Goal: Contribute content

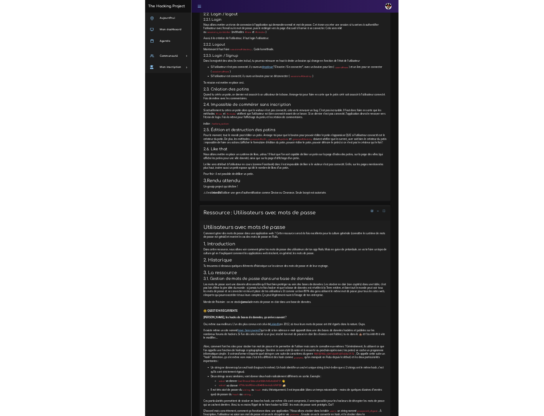
scroll to position [666, 0]
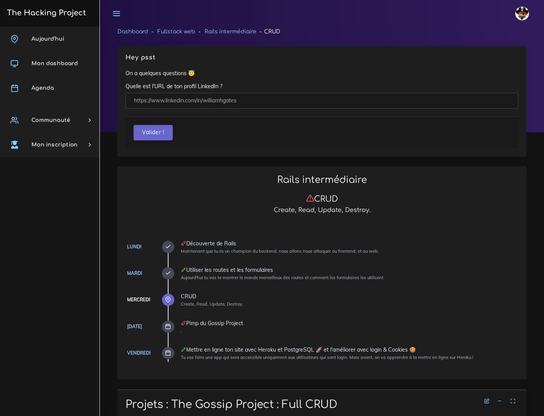
scroll to position [4002, 0]
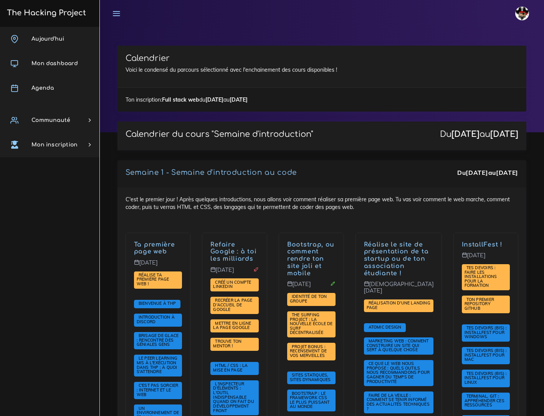
scroll to position [1414, 0]
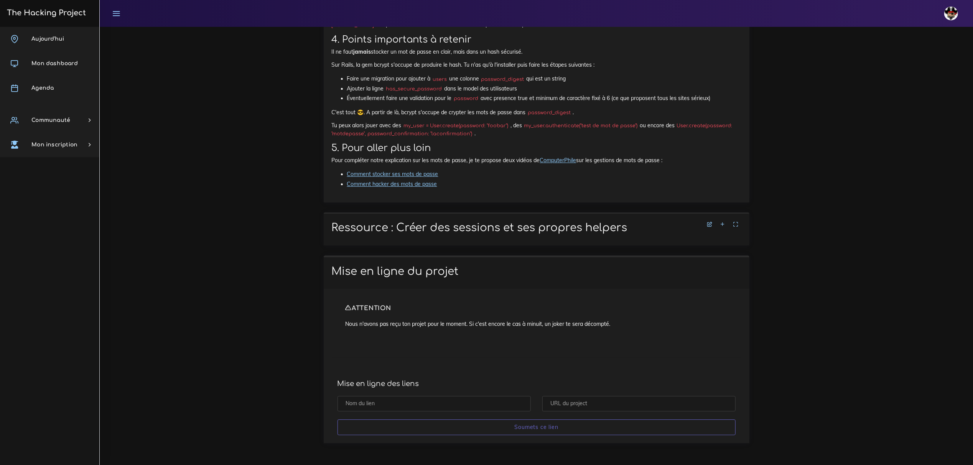
scroll to position [2300, 0]
click at [438, 398] on input "text" at bounding box center [434, 404] width 193 height 16
type input "O"
type input "G"
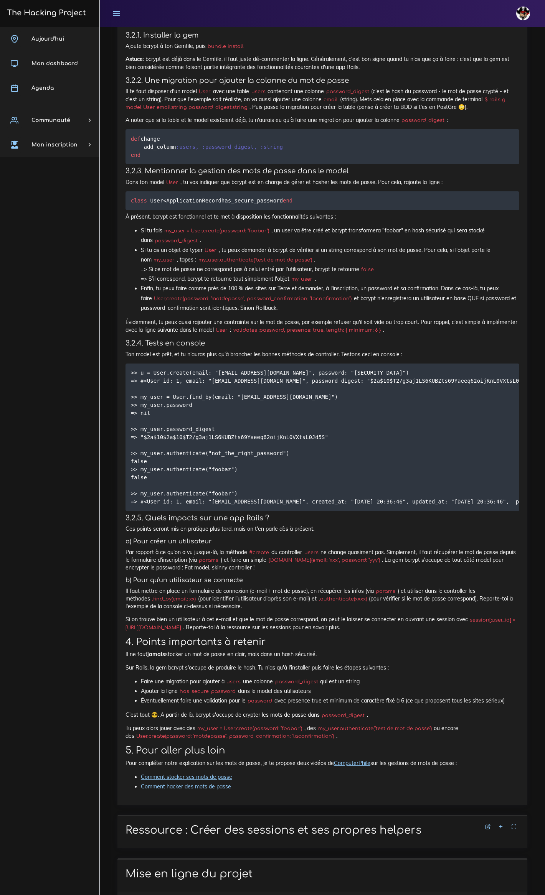
scroll to position [1900, 0]
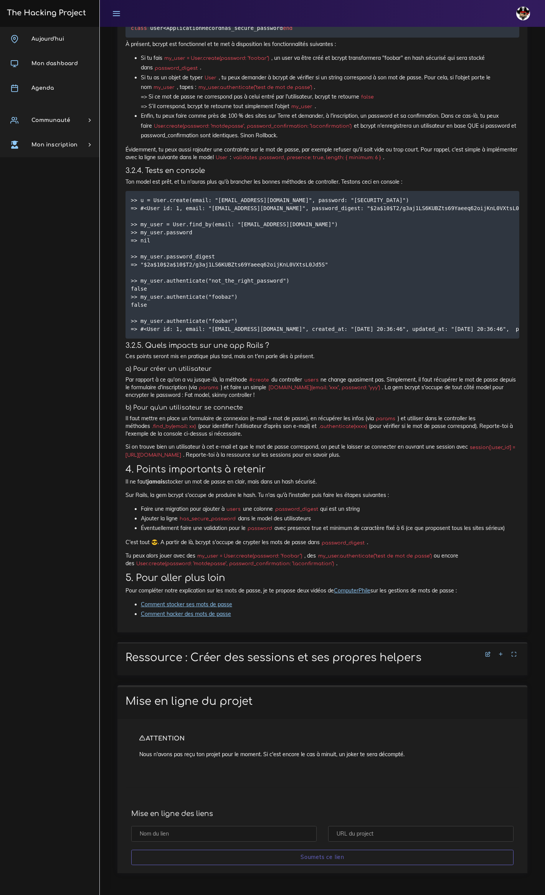
click at [226, 416] on input "text" at bounding box center [223, 834] width 185 height 16
type input "Gossip - Login/out"
paste input "https://github.com/Lucas-mrda-dev/HighSchool"
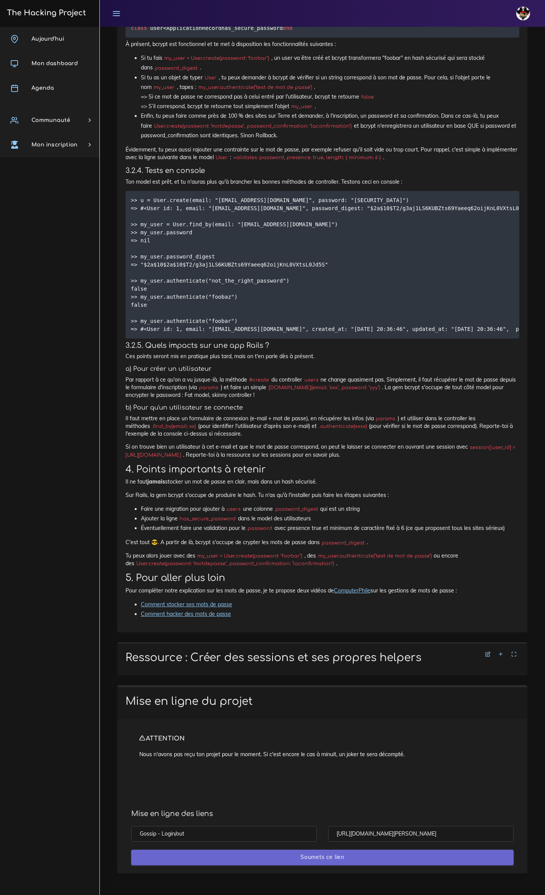
type input "https://github.com/Lucas-mrda-dev/HighSchool"
click at [364, 416] on input "Soumets ce lien" at bounding box center [322, 858] width 382 height 16
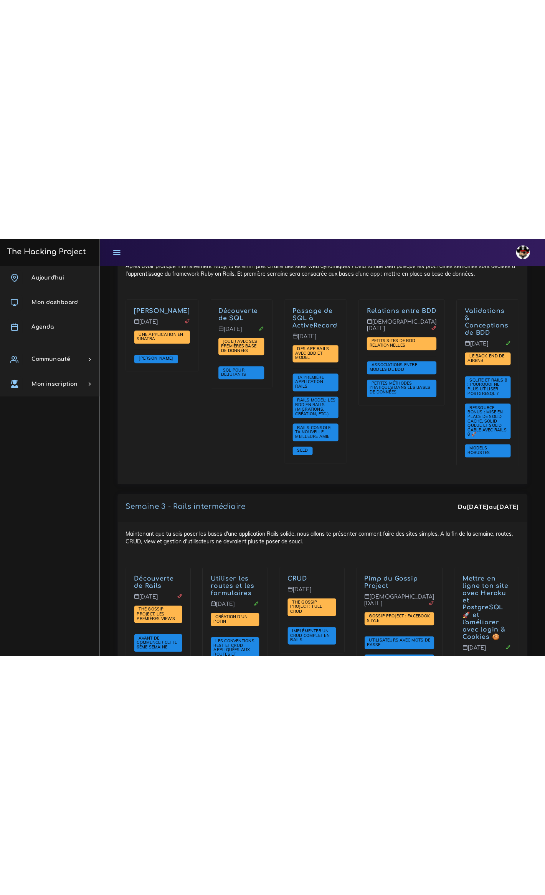
scroll to position [1432, 0]
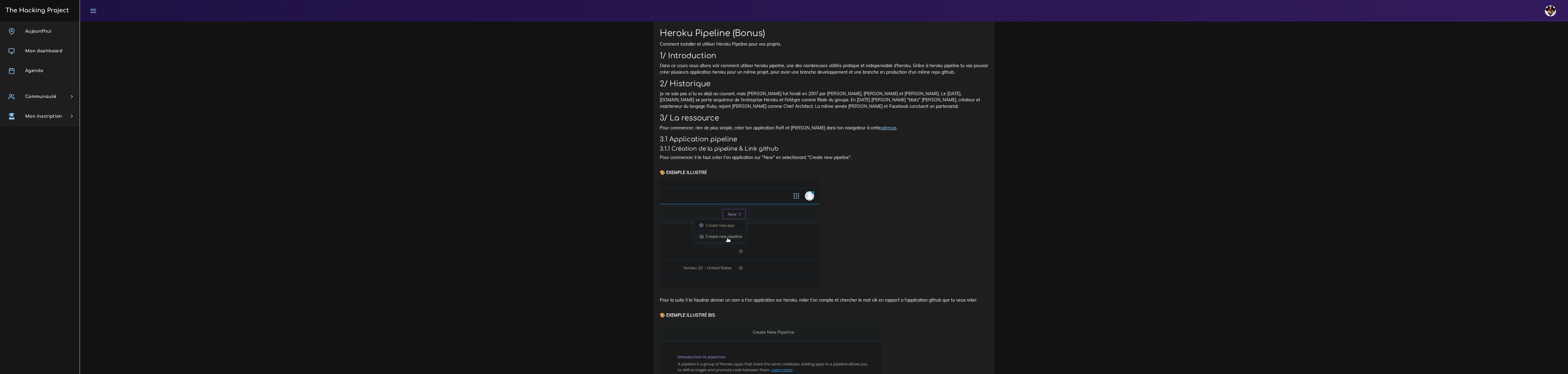
scroll to position [3735, 0]
click at [435, 12] on icon at bounding box center [973, 10] width 4 height 4
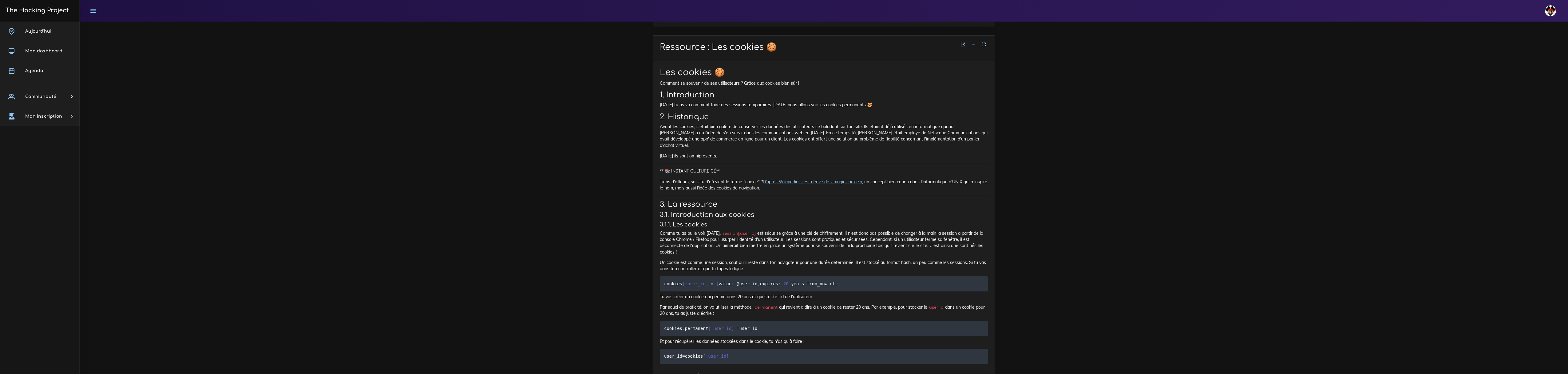
drag, startPoint x: 759, startPoint y: 159, endPoint x: 915, endPoint y: 163, distance: 156.1
click at [435, 108] on p "[DATE] tu as vu comment faire des sessions temporaires. [DATE] nous allons voir…" at bounding box center [824, 105] width 329 height 6
click at [435, 108] on p "Hier tu as vu comment faire des sessions temporaires. Aujourd'hui nous allons v…" at bounding box center [824, 105] width 329 height 6
drag, startPoint x: 658, startPoint y: 161, endPoint x: 788, endPoint y: 161, distance: 130.0
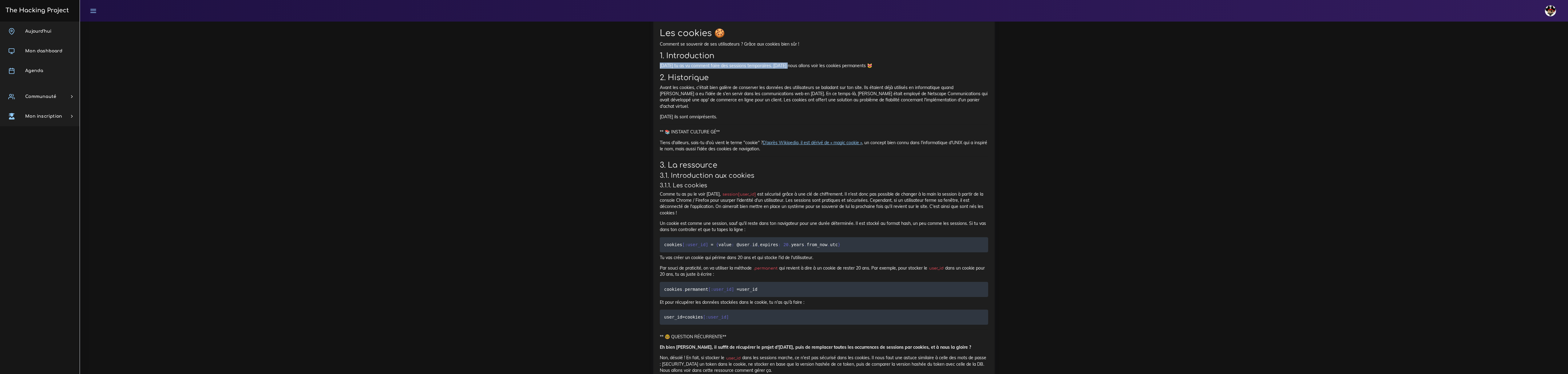
scroll to position [3776, 0]
click at [435, 80] on h2 "2. Historique" at bounding box center [824, 75] width 329 height 9
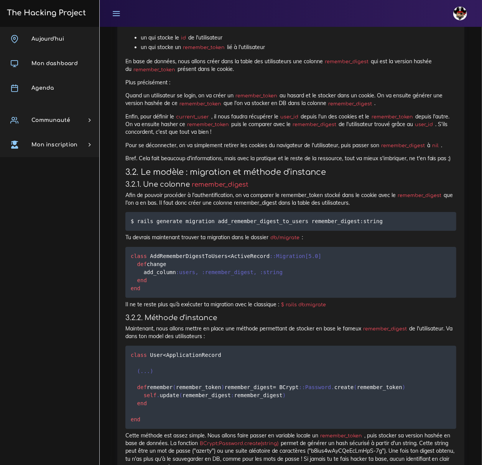
scroll to position [5696, 0]
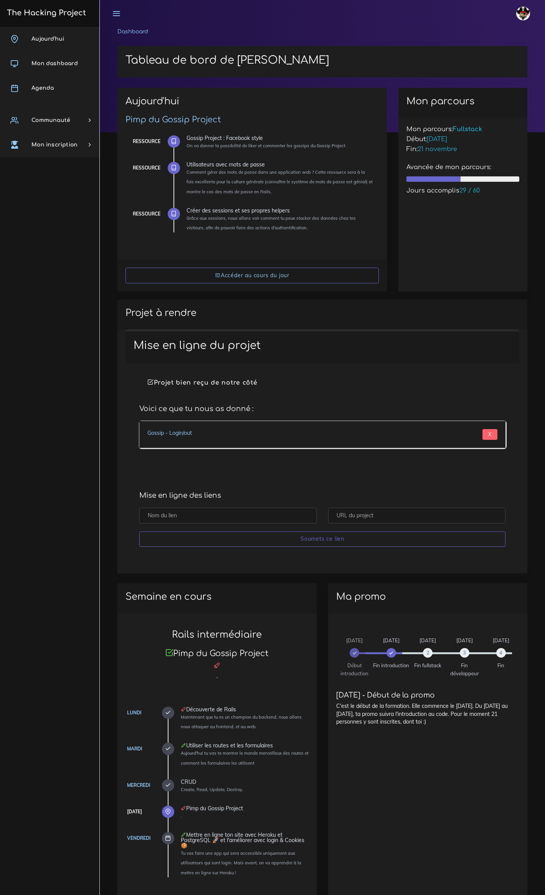
click at [210, 568] on div "Mise en ligne du projet Projet bien reçu de notre côté Voici ce que tu nous as …" at bounding box center [322, 452] width 410 height 244
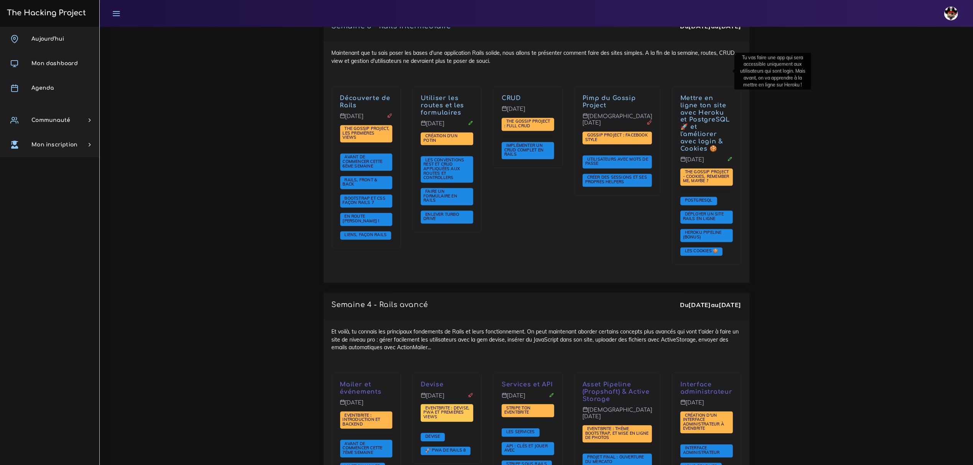
scroll to position [1524, 0]
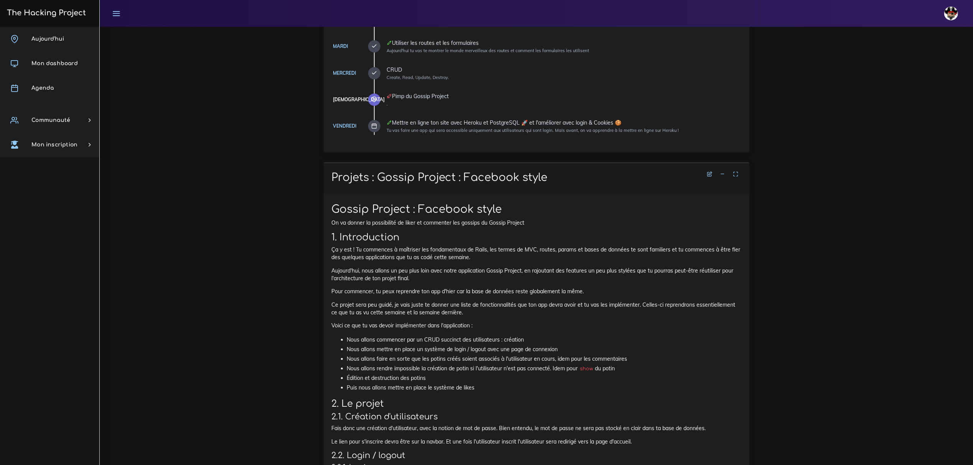
scroll to position [307, 0]
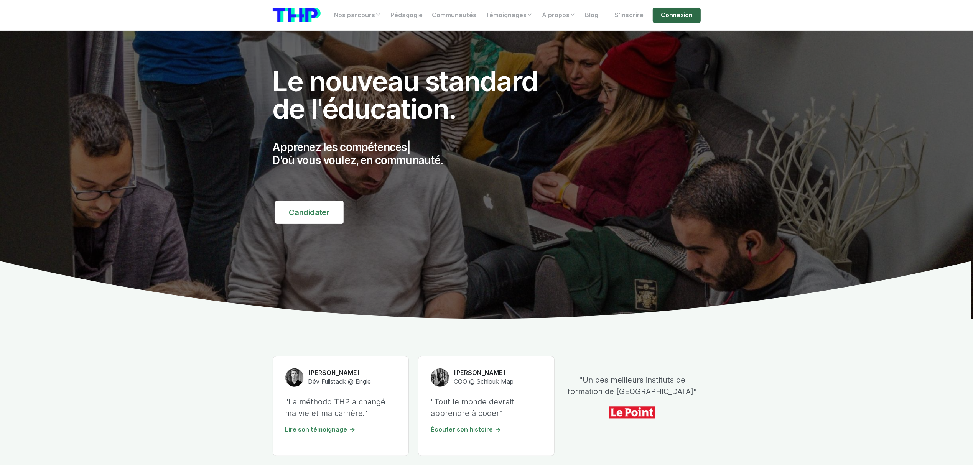
click at [683, 18] on link "Connexion" at bounding box center [677, 15] width 48 height 15
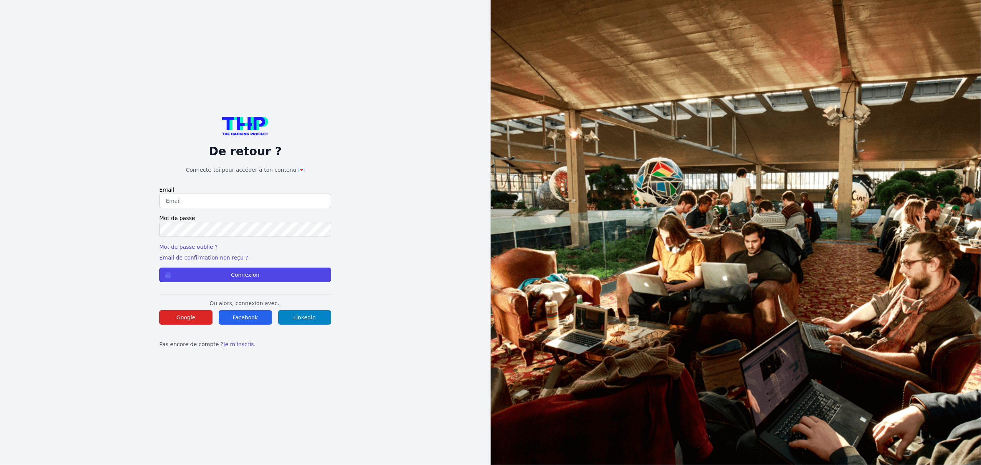
click at [212, 201] on input "email" at bounding box center [245, 201] width 172 height 15
type input "lucas.mrda@outlook.fr"
click at [159, 268] on button "Connexion" at bounding box center [245, 275] width 172 height 15
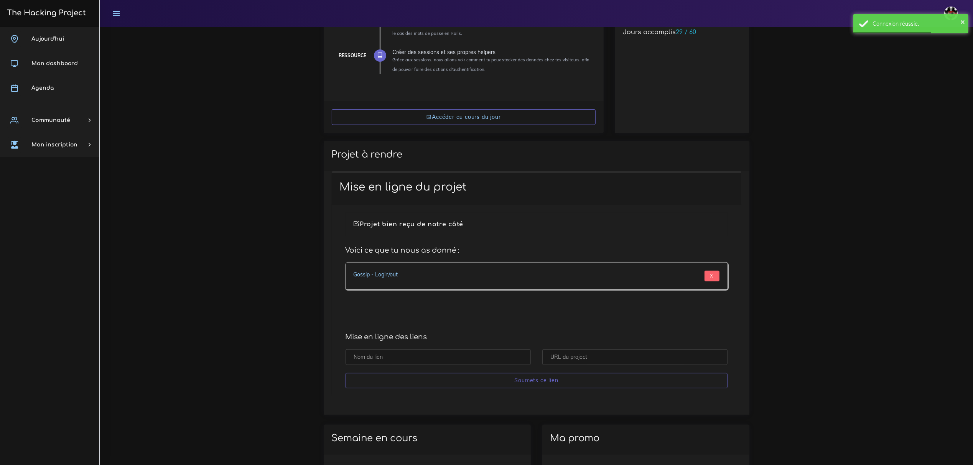
scroll to position [204, 0]
